Goal: Transaction & Acquisition: Purchase product/service

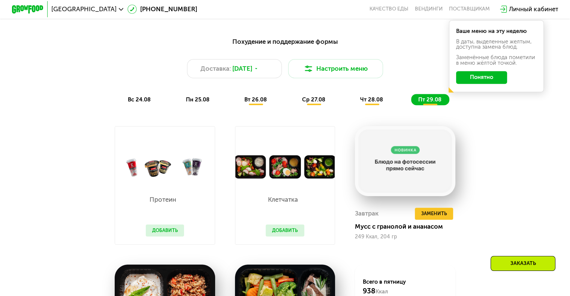
scroll to position [300, 0]
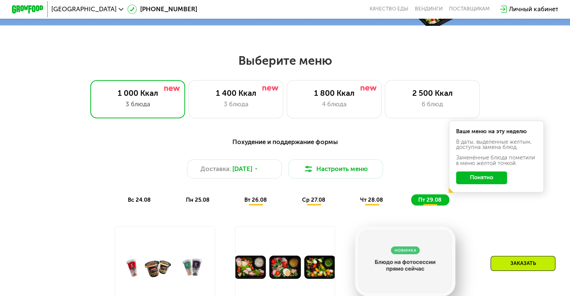
click at [179, 206] on div "вс 24.08" at bounding box center [198, 200] width 39 height 11
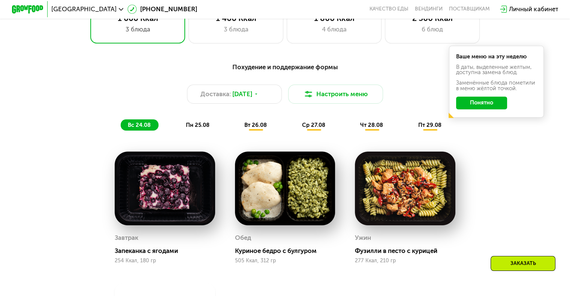
scroll to position [375, 0]
click at [196, 129] on span "пн 25.08" at bounding box center [198, 125] width 24 height 7
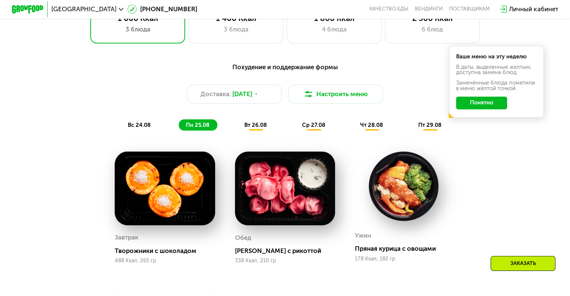
click at [498, 105] on button "Понятно" at bounding box center [481, 103] width 51 height 13
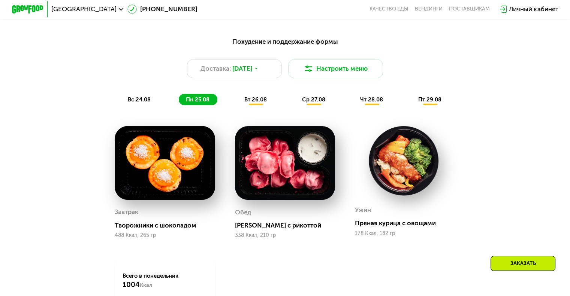
scroll to position [450, 0]
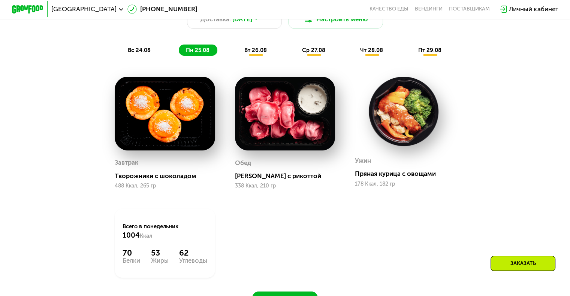
click at [255, 52] on span "вт 26.08" at bounding box center [255, 50] width 22 height 7
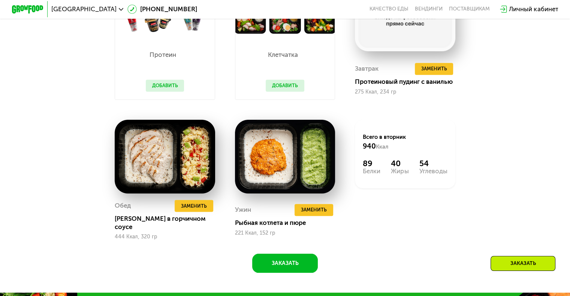
scroll to position [562, 0]
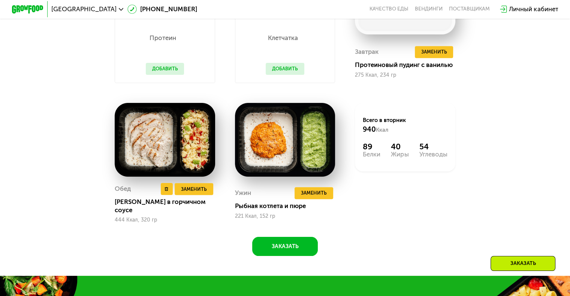
click at [156, 142] on img at bounding box center [165, 140] width 100 height 74
click at [199, 203] on div "Обед Удалить Обед Заменить Заменить [PERSON_NAME] в горчичном соусе 444 Ккал, 3…" at bounding box center [165, 203] width 100 height 40
click at [200, 193] on span "Заменить" at bounding box center [194, 190] width 26 height 8
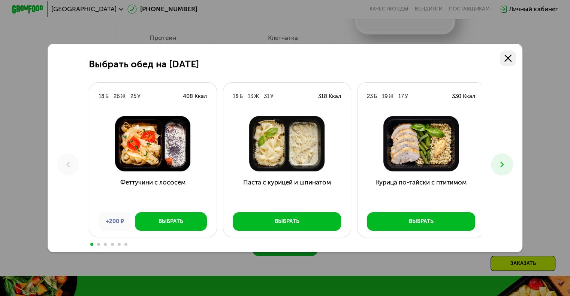
click at [512, 61] on icon at bounding box center [507, 58] width 7 height 7
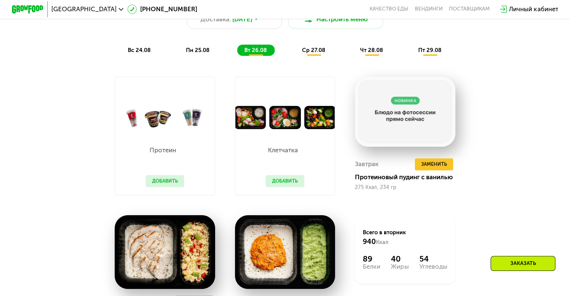
scroll to position [412, 0]
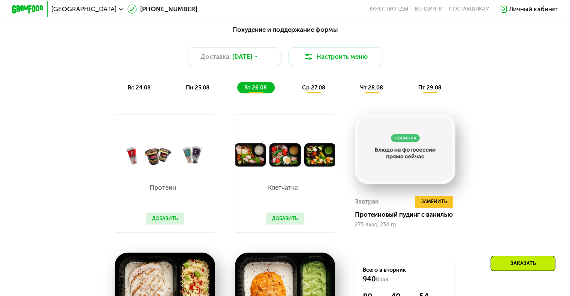
click at [325, 91] on span "ср 27.08" at bounding box center [313, 87] width 23 height 7
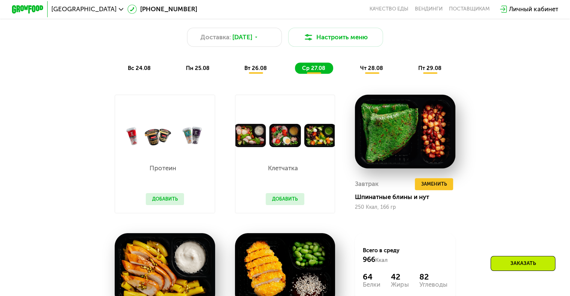
scroll to position [375, 0]
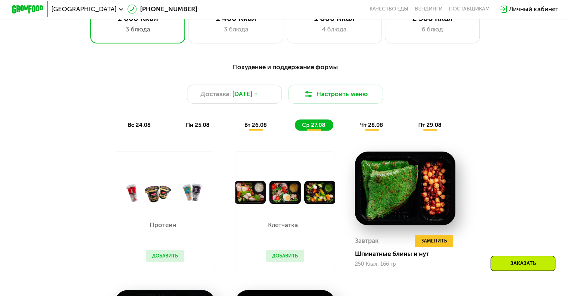
click at [378, 129] on span "чт 28.08" at bounding box center [371, 125] width 23 height 7
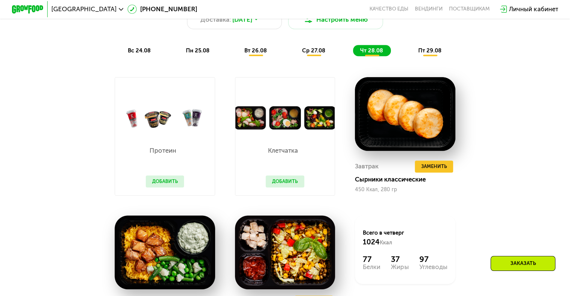
scroll to position [300, 0]
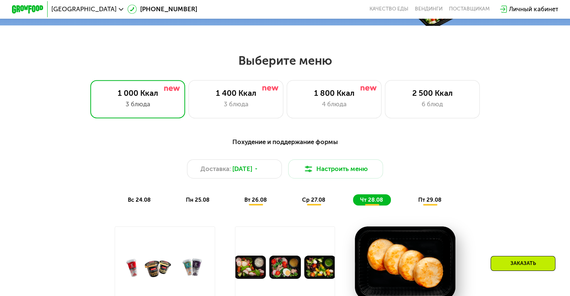
click at [436, 201] on span "пт 29.08" at bounding box center [429, 200] width 23 height 7
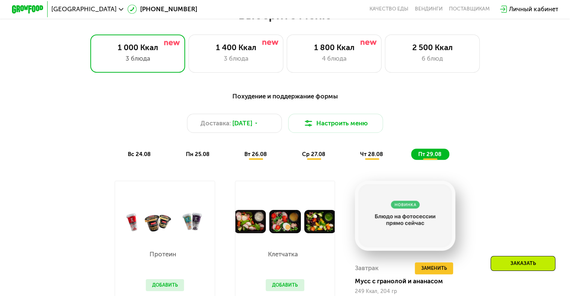
scroll to position [337, 0]
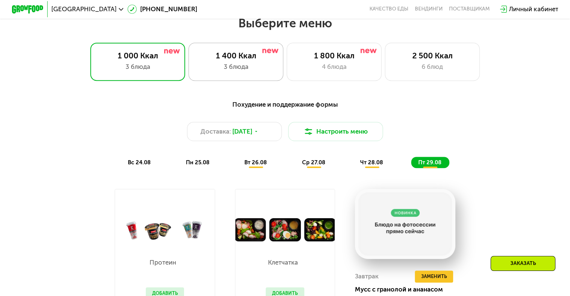
click at [254, 69] on div "3 блюда" at bounding box center [236, 66] width 78 height 9
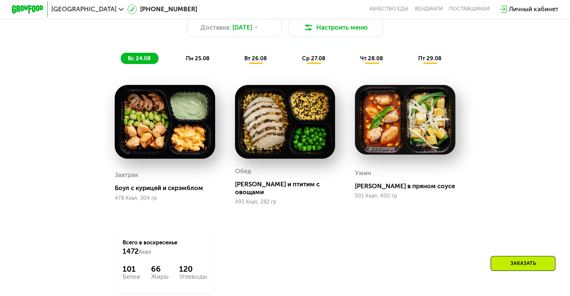
scroll to position [450, 0]
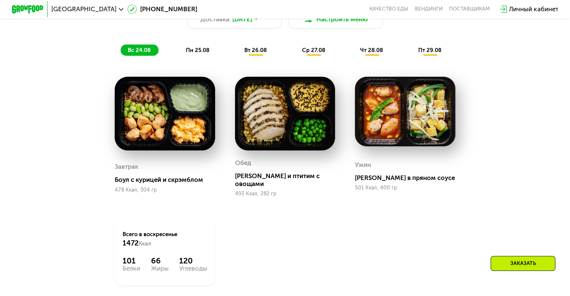
click at [192, 54] on span "пн 25.08" at bounding box center [198, 50] width 24 height 7
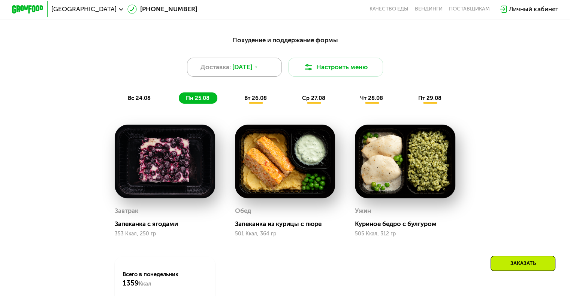
scroll to position [412, 0]
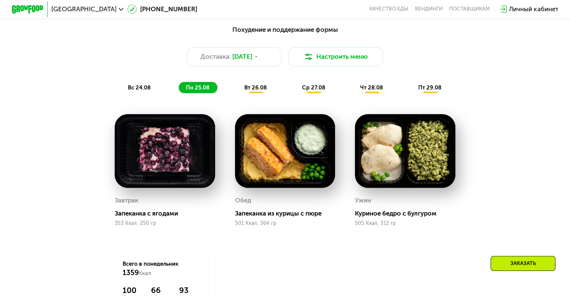
click at [261, 91] on span "вт 26.08" at bounding box center [255, 87] width 22 height 7
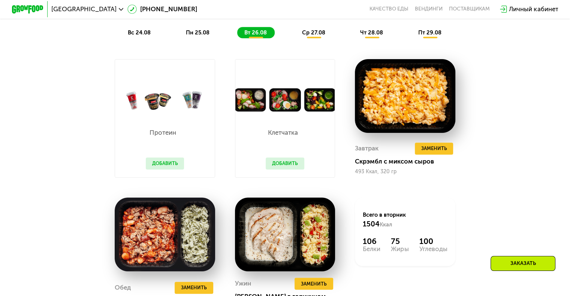
scroll to position [450, 0]
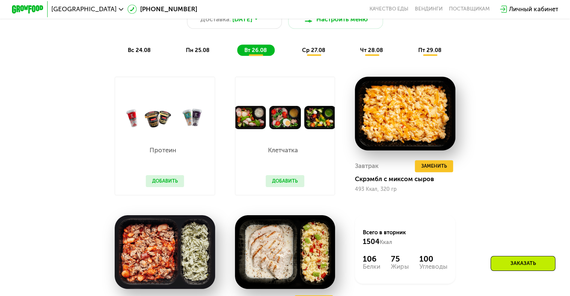
click at [310, 54] on span "ср 27.08" at bounding box center [313, 50] width 23 height 7
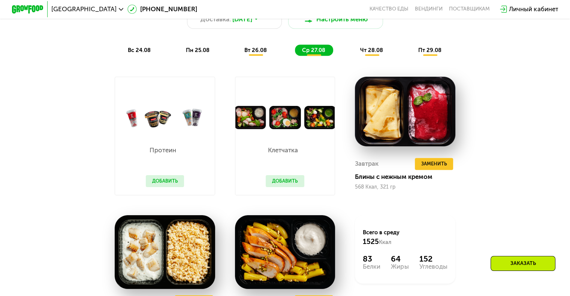
click at [381, 54] on span "чт 28.08" at bounding box center [371, 50] width 23 height 7
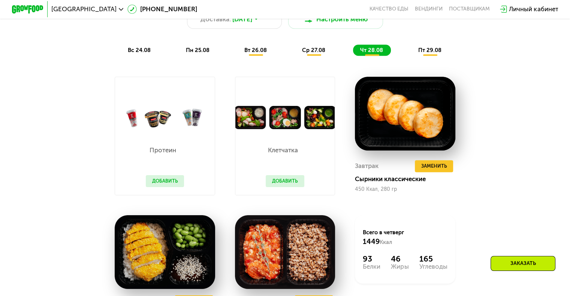
click at [428, 54] on span "пт 29.08" at bounding box center [429, 50] width 23 height 7
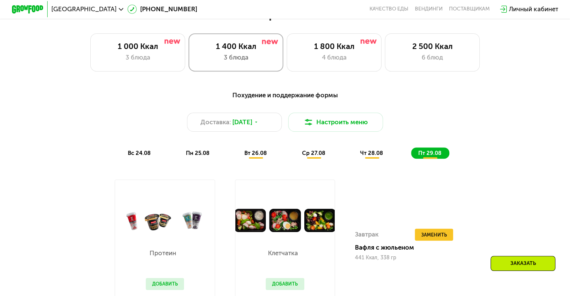
scroll to position [300, 0]
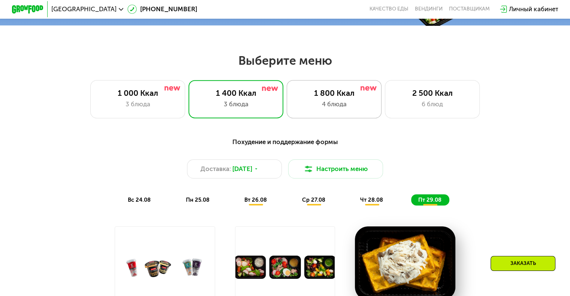
click at [385, 91] on div "1 800 Ккал 4 блюда" at bounding box center [432, 99] width 95 height 38
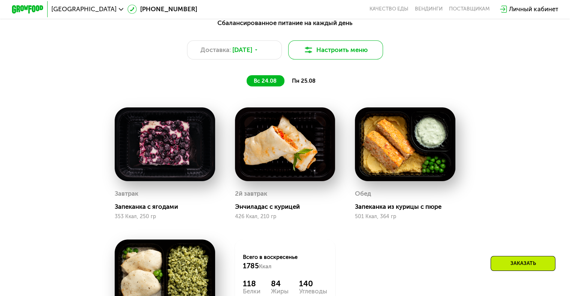
scroll to position [375, 0]
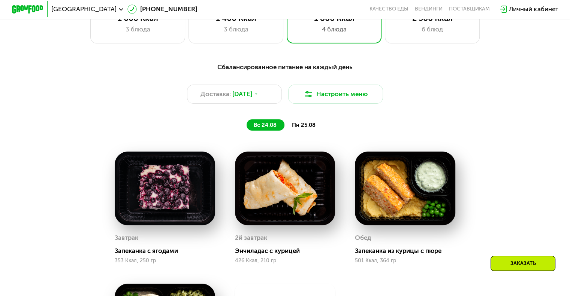
click at [306, 129] on span "пн 25.08" at bounding box center [304, 125] width 24 height 7
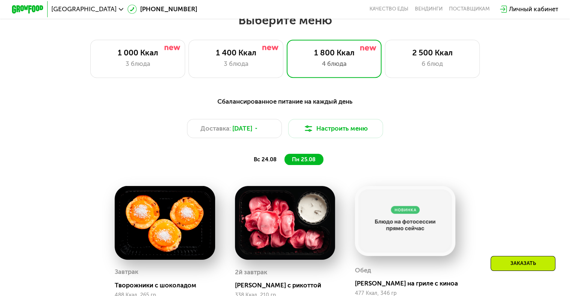
scroll to position [337, 0]
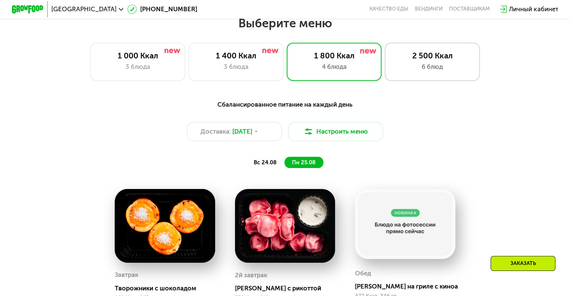
click at [440, 72] on div "6 блюд" at bounding box center [432, 66] width 78 height 9
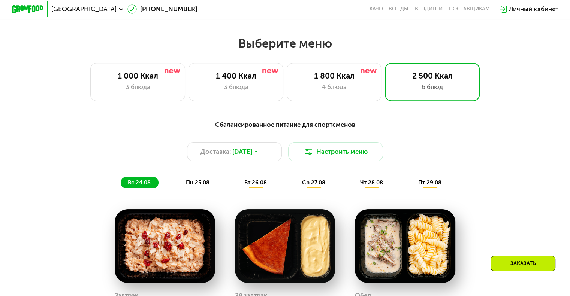
scroll to position [300, 0]
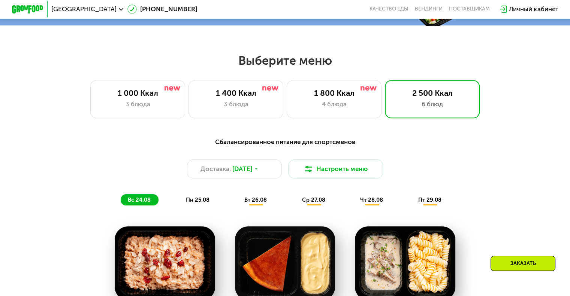
click at [190, 204] on span "пн 25.08" at bounding box center [198, 200] width 24 height 7
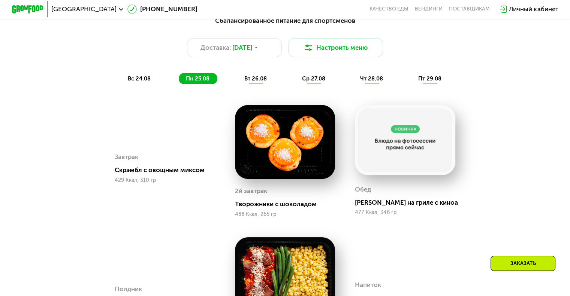
scroll to position [412, 0]
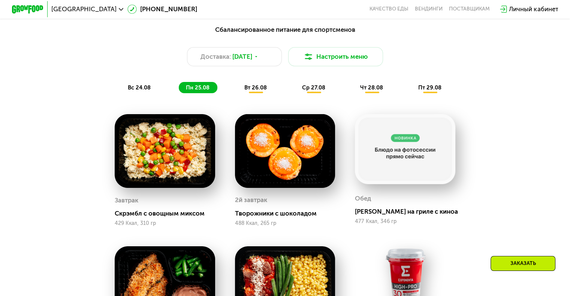
click at [295, 93] on div "вт 26.08" at bounding box center [314, 87] width 38 height 11
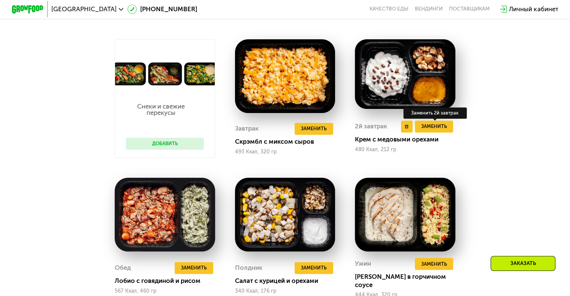
scroll to position [375, 0]
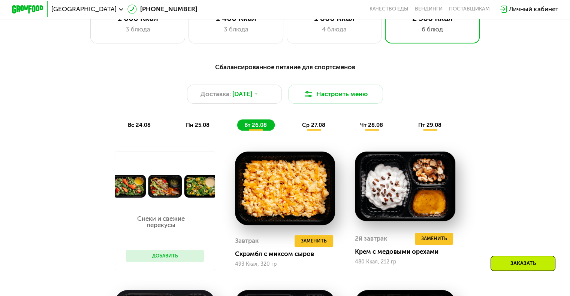
click at [304, 126] on span "ср 27.08" at bounding box center [313, 125] width 23 height 7
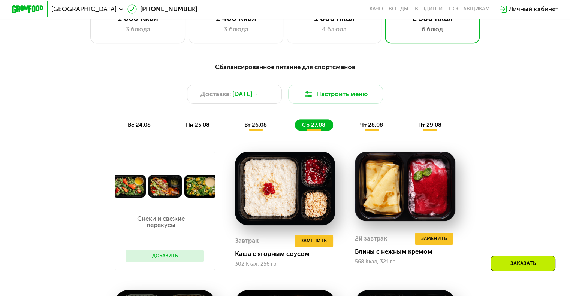
click at [411, 131] on div "чт 28.08" at bounding box center [430, 125] width 38 height 11
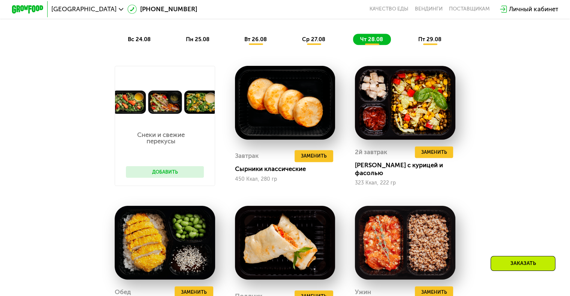
scroll to position [337, 0]
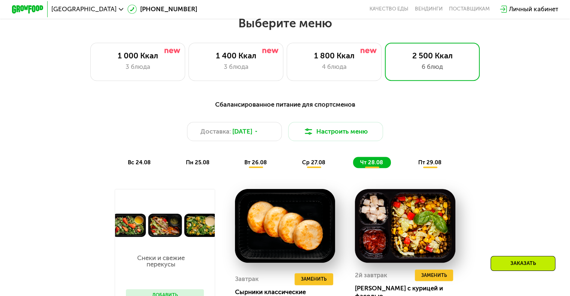
click at [434, 166] on span "пт 29.08" at bounding box center [429, 162] width 23 height 7
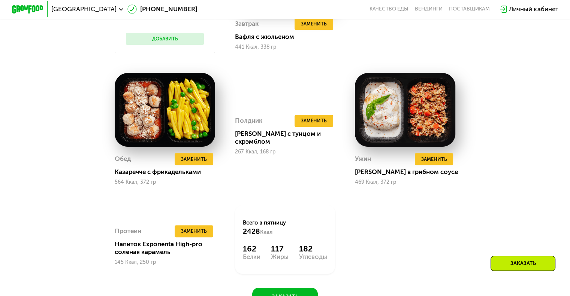
scroll to position [637, 0]
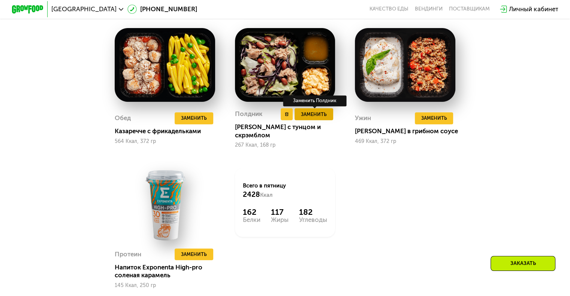
click at [312, 118] on span "Заменить" at bounding box center [314, 115] width 26 height 8
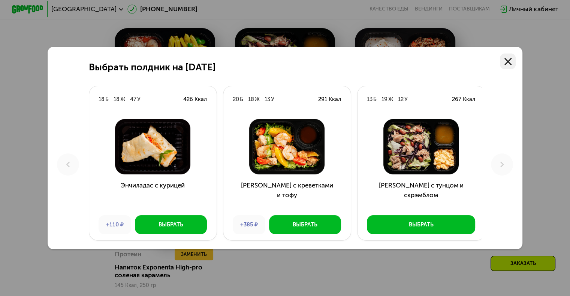
click at [510, 64] on icon at bounding box center [507, 61] width 7 height 7
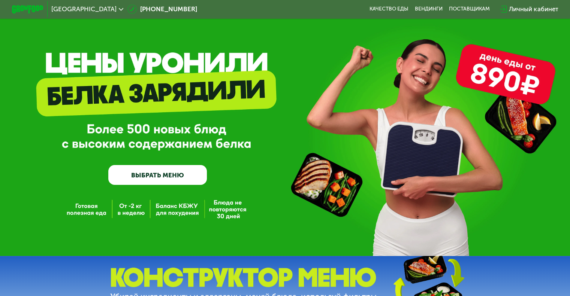
scroll to position [0, 0]
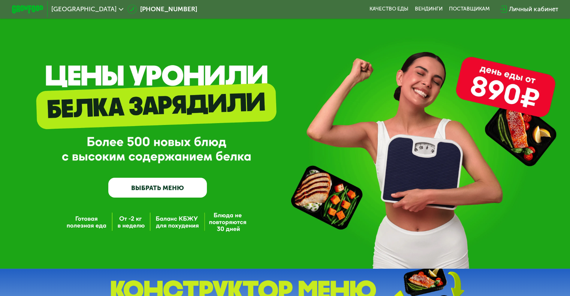
click at [190, 192] on link "ВЫБРАТЬ МЕНЮ" at bounding box center [157, 188] width 99 height 20
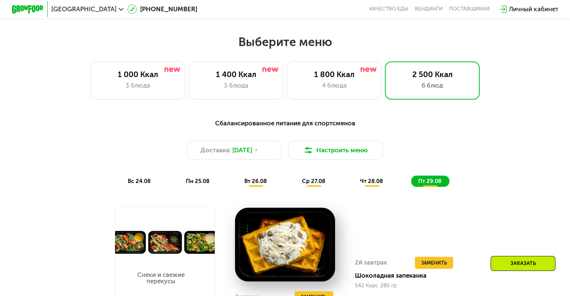
scroll to position [337, 0]
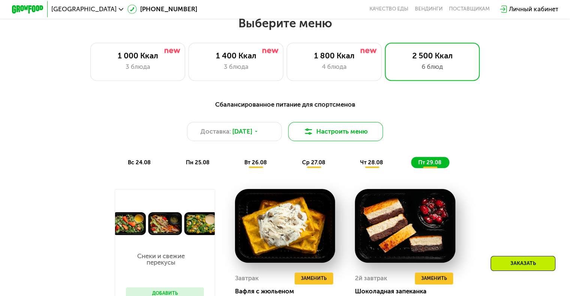
click at [330, 139] on button "Настроить меню" at bounding box center [335, 131] width 95 height 19
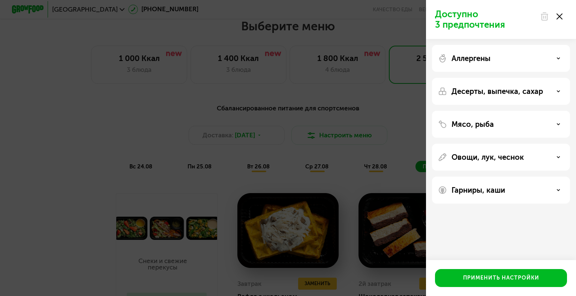
click at [365, 109] on div "Доступно 3 предпочтения Аллергены Десерты, выпечка, сахар Мясо, рыба Овощи, лук…" at bounding box center [288, 148] width 576 height 296
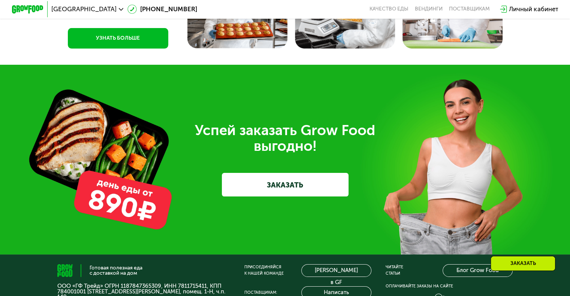
scroll to position [2385, 0]
